Goal: Task Accomplishment & Management: Use online tool/utility

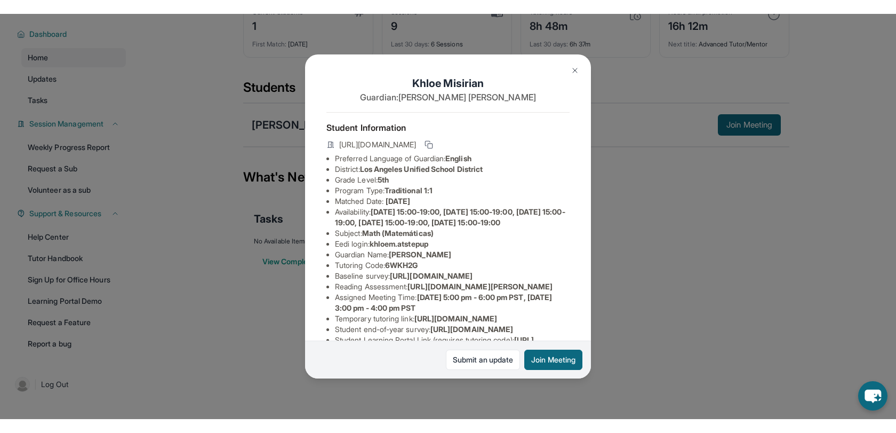
scroll to position [156, 0]
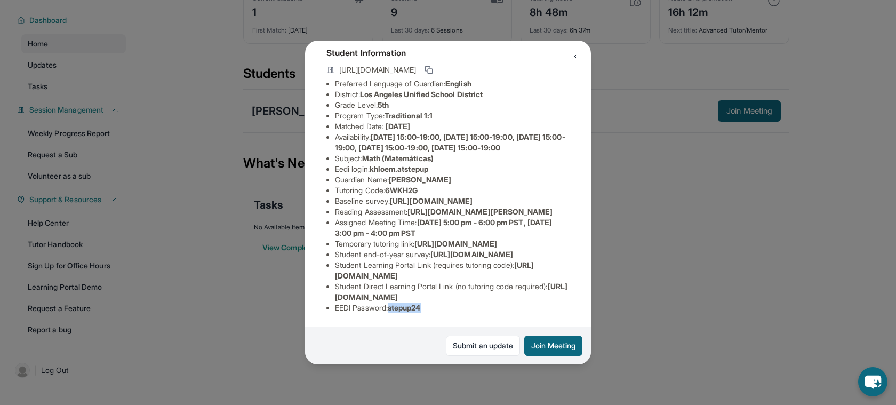
click at [577, 59] on img at bounding box center [575, 56] width 9 height 9
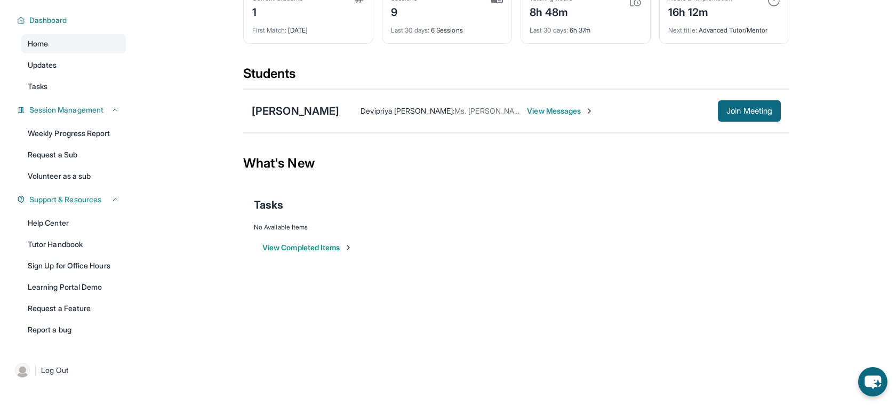
click at [577, 59] on div "Current Students 1 First Match : [DATE] Sessions 9 Last 30 days : 6 Sessions Tu…" at bounding box center [516, 25] width 546 height 80
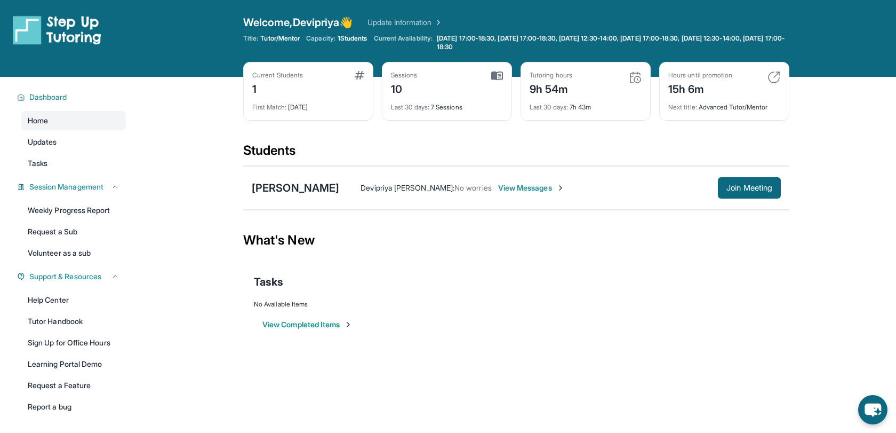
click at [722, 110] on div "Next title : Advanced Tutor/Mentor" at bounding box center [724, 104] width 112 height 15
click at [301, 193] on div "[PERSON_NAME]" at bounding box center [295, 187] width 87 height 15
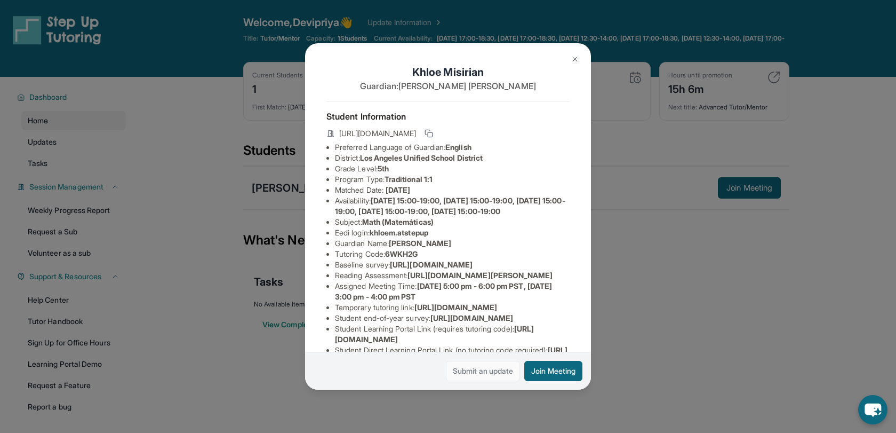
click at [480, 376] on link "Submit an update" at bounding box center [483, 371] width 74 height 20
click at [576, 59] on img at bounding box center [575, 59] width 9 height 9
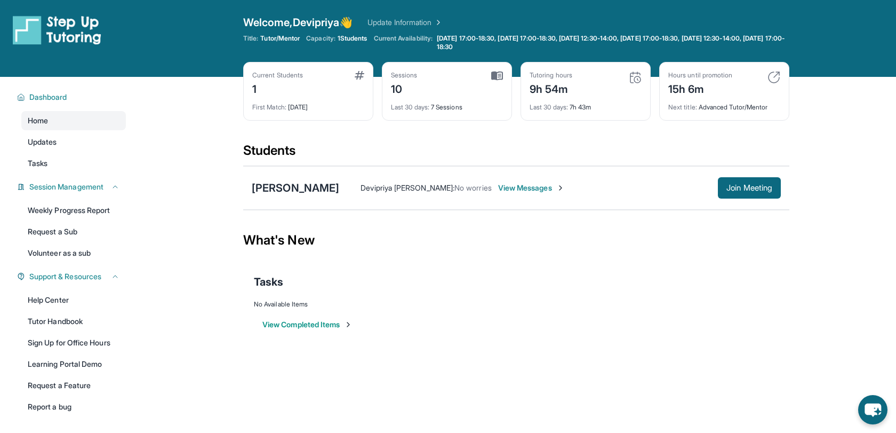
click at [613, 273] on div "Tasks" at bounding box center [516, 281] width 525 height 36
click at [774, 76] on img at bounding box center [774, 77] width 13 height 13
click at [772, 76] on img at bounding box center [774, 77] width 13 height 13
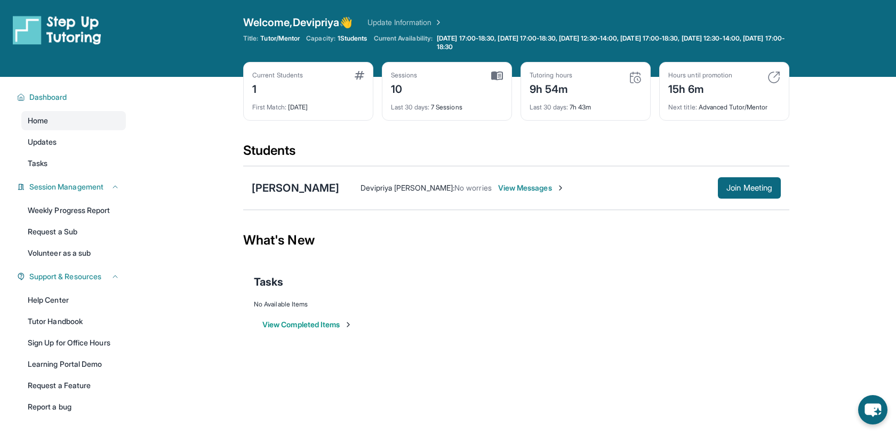
click at [772, 76] on img at bounding box center [774, 77] width 13 height 13
click at [632, 77] on img at bounding box center [635, 77] width 13 height 13
click at [774, 76] on img at bounding box center [774, 77] width 13 height 13
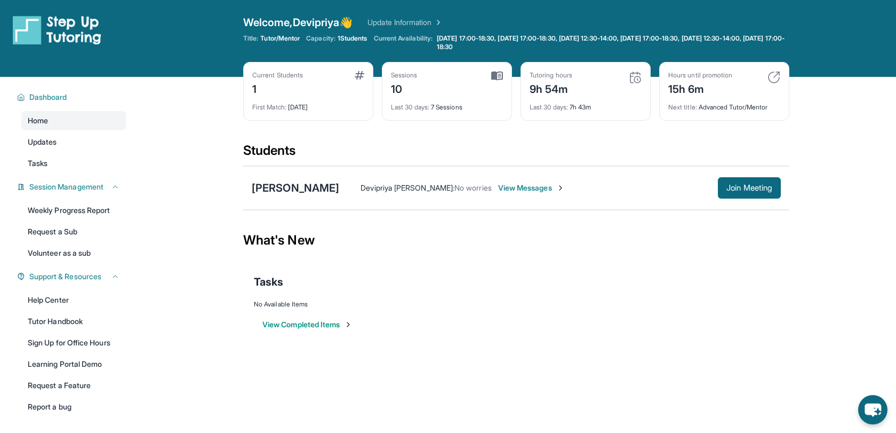
click at [774, 76] on img at bounding box center [774, 77] width 13 height 13
click at [690, 73] on div "Hours until promotion" at bounding box center [700, 75] width 64 height 9
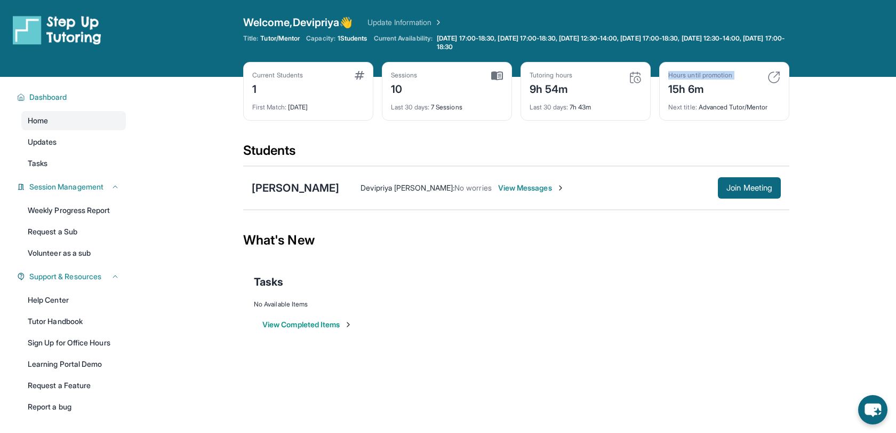
click at [690, 73] on div "Hours until promotion" at bounding box center [700, 75] width 64 height 9
click at [628, 138] on div "Current Students 1 First Match : 1 month ago Sessions 10 Last 30 days : 7 Sessi…" at bounding box center [516, 102] width 546 height 80
click at [637, 77] on img at bounding box center [635, 77] width 13 height 13
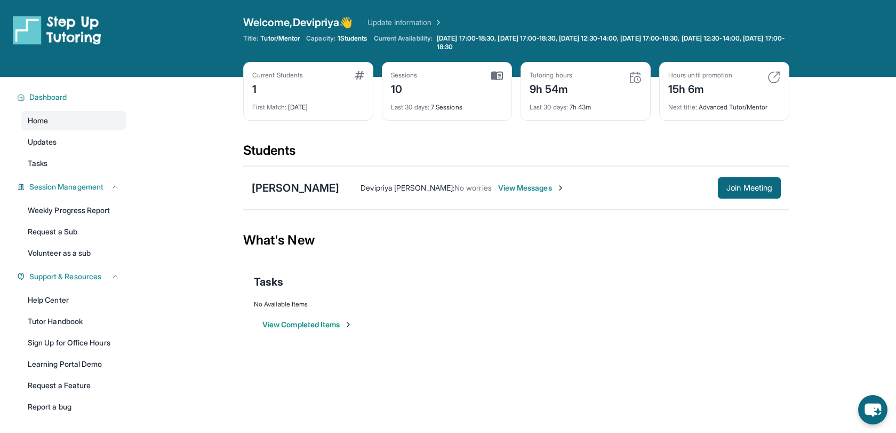
click at [637, 77] on img at bounding box center [635, 77] width 13 height 13
click at [694, 250] on div "What's New" at bounding box center [516, 240] width 546 height 47
click at [47, 322] on link "Tutor Handbook" at bounding box center [73, 321] width 105 height 19
click at [749, 188] on span "Join Meeting" at bounding box center [749, 188] width 46 height 6
click at [297, 190] on div "[PERSON_NAME]" at bounding box center [295, 187] width 87 height 15
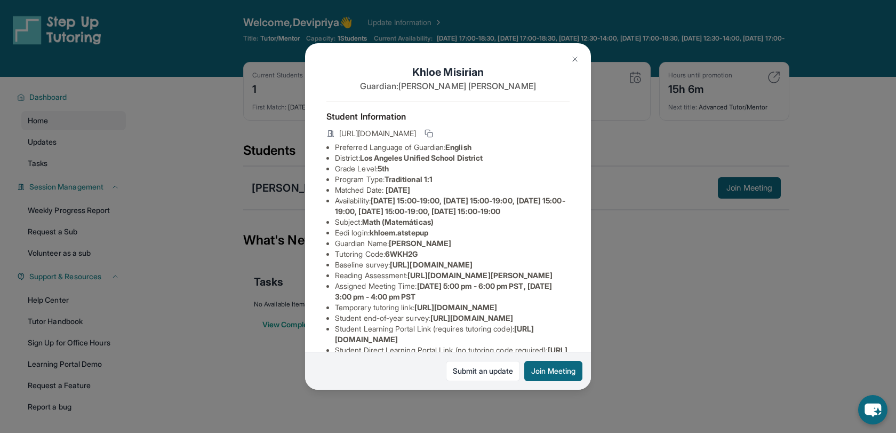
click at [313, 165] on div "Khloe Misirian Guardian: Nellie Zargaryan Student Information https://student-p…" at bounding box center [448, 216] width 286 height 346
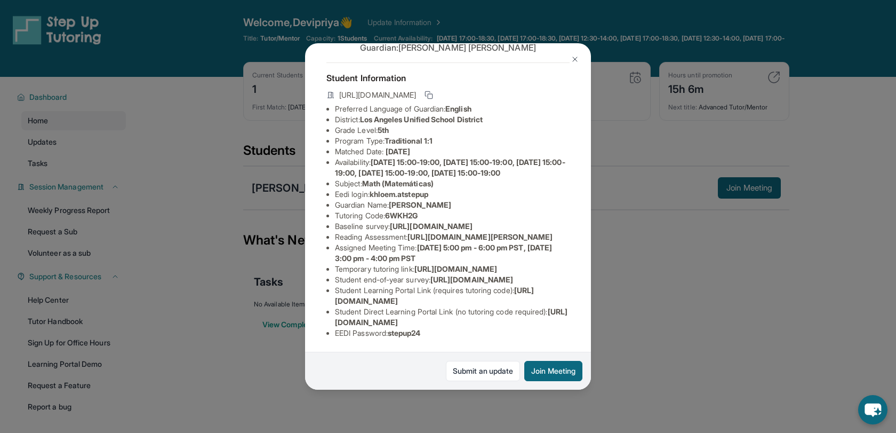
scroll to position [95, 0]
drag, startPoint x: 390, startPoint y: 170, endPoint x: 423, endPoint y: 170, distance: 33.1
click at [418, 211] on span "6WKH2G" at bounding box center [401, 215] width 33 height 9
copy span "6WKH2G"
click at [318, 121] on div "Khloe Misirian Guardian: Nellie Zargaryan Student Information https://student-p…" at bounding box center [448, 216] width 286 height 346
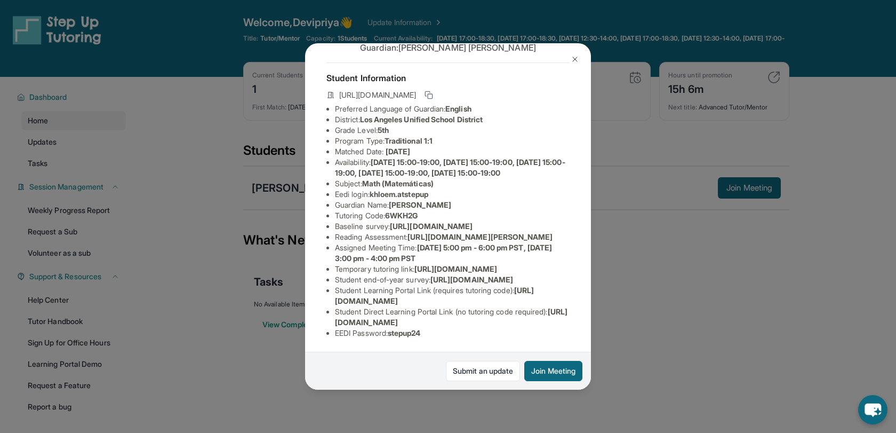
scroll to position [0, 0]
